Goal: Task Accomplishment & Management: Manage account settings

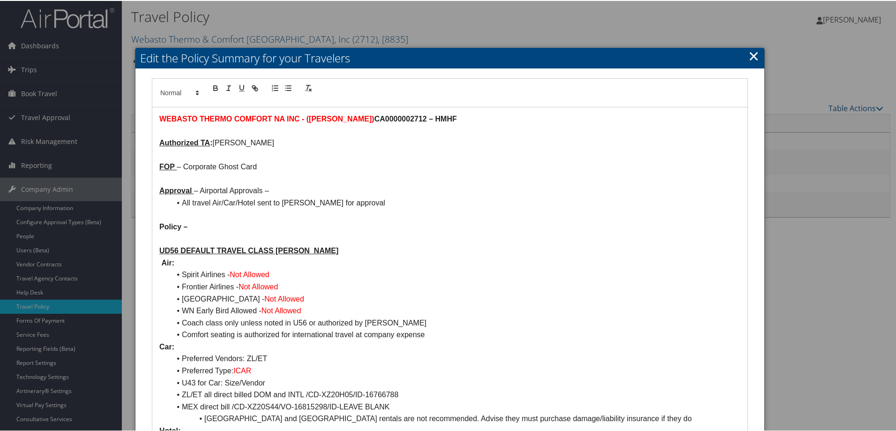
click at [752, 54] on link "×" at bounding box center [753, 54] width 11 height 19
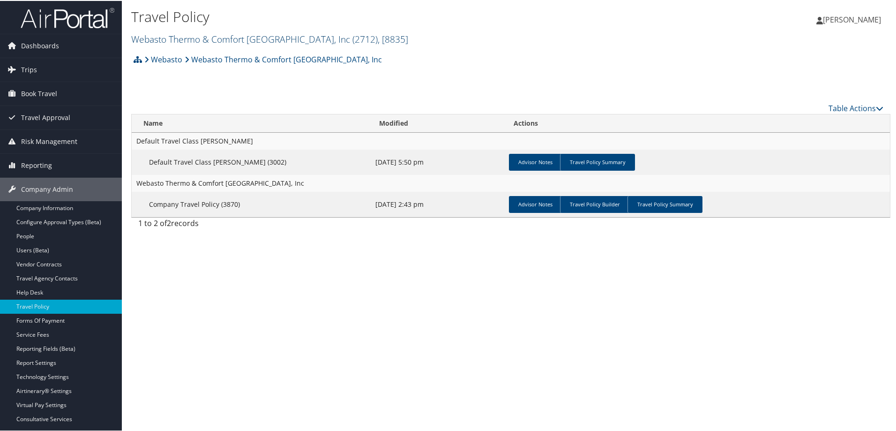
click at [195, 38] on link "Webasto Thermo & Comfort [GEOGRAPHIC_DATA], Inc ( 2712 ) , [ 8835 ]" at bounding box center [269, 38] width 277 height 13
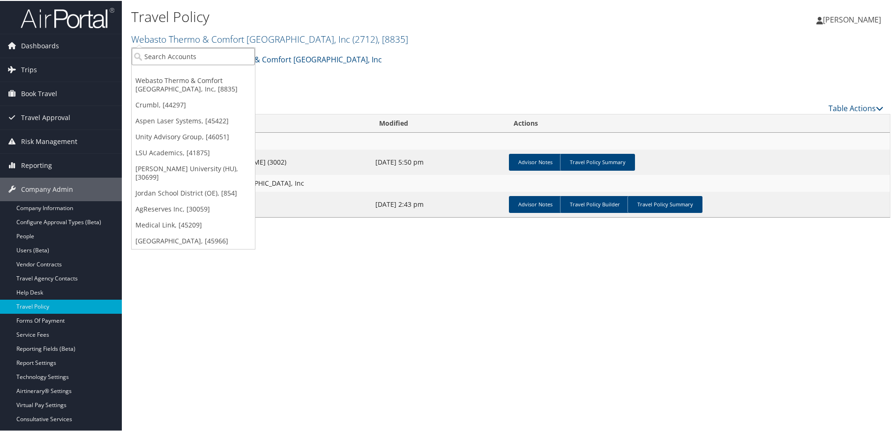
click at [187, 56] on input "search" at bounding box center [193, 55] width 123 height 17
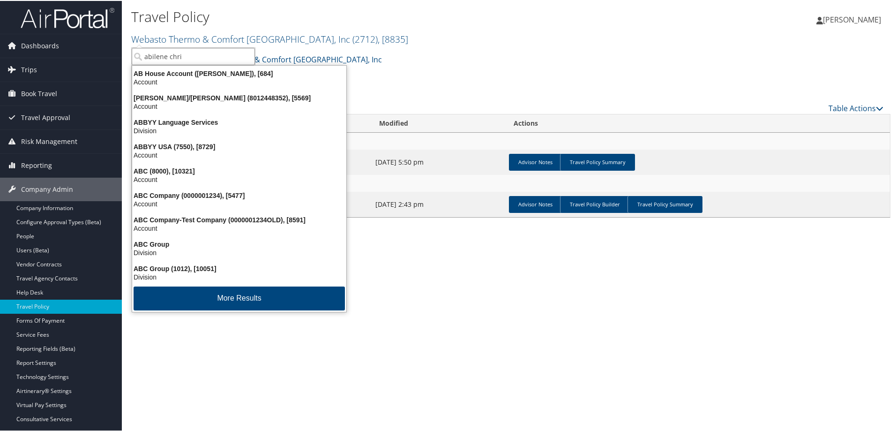
type input "abilene chris"
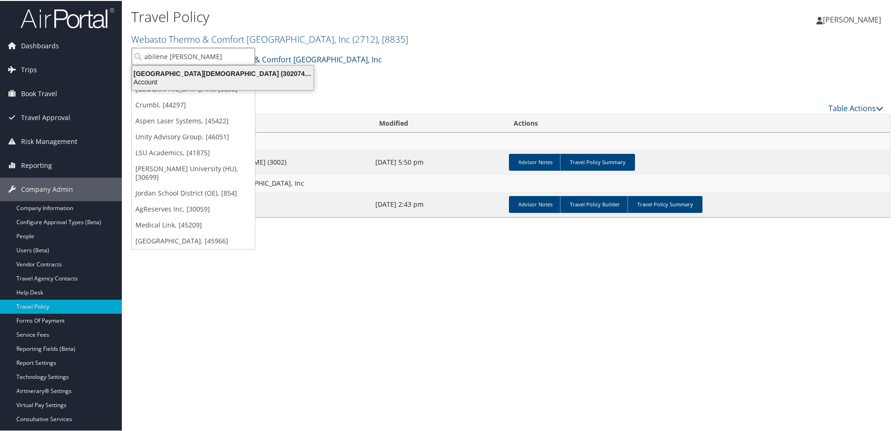
click at [198, 77] on div "Account" at bounding box center [223, 81] width 193 height 8
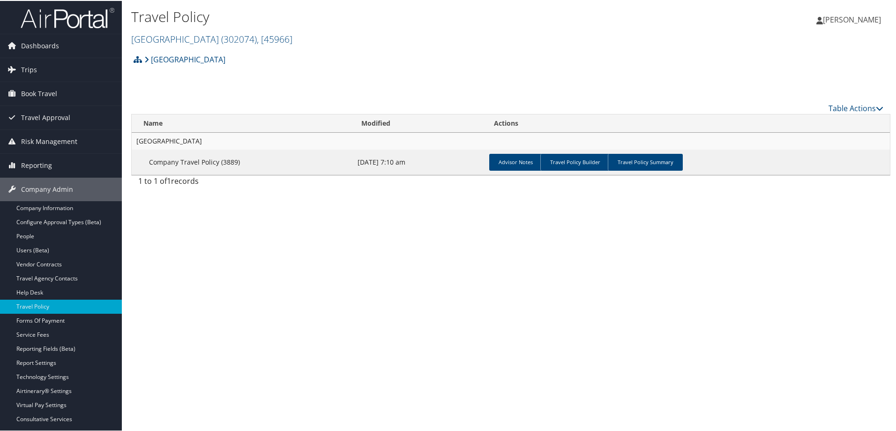
drag, startPoint x: 52, startPoint y: 375, endPoint x: 140, endPoint y: 373, distance: 88.1
click at [53, 375] on link "Technology Settings" at bounding box center [61, 376] width 122 height 14
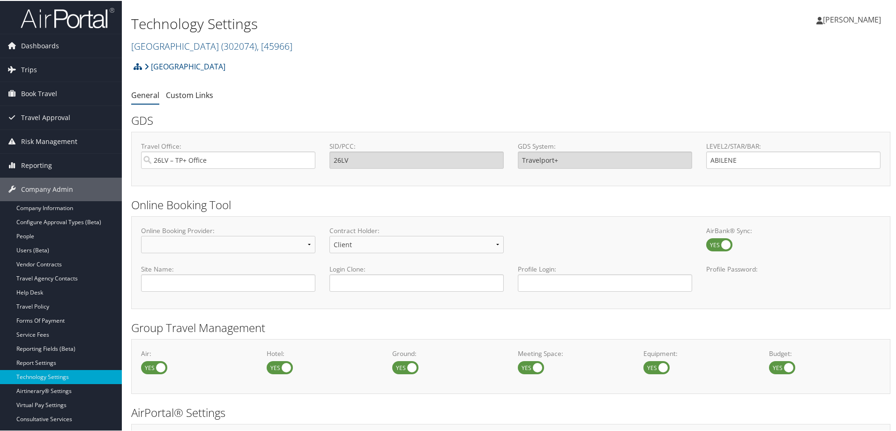
click at [546, 45] on h2 "[GEOGRAPHIC_DATA][DEMOGRAPHIC_DATA] ( 302074 ) , [ 45966 ]" at bounding box center [384, 45] width 506 height 16
